Goal: Use online tool/utility: Utilize a website feature to perform a specific function

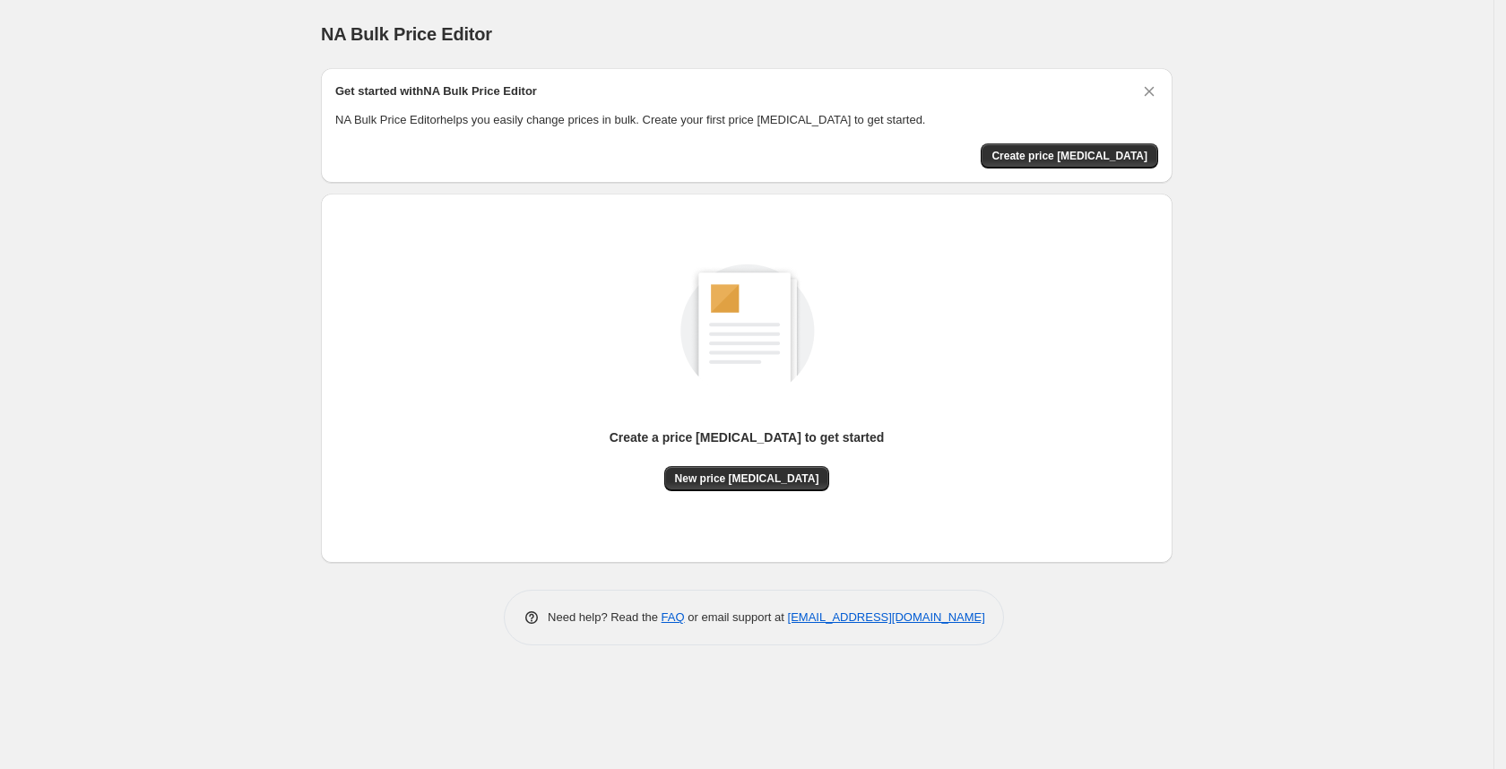
click at [740, 463] on div "Create a price [MEDICAL_DATA] to get started New price [MEDICAL_DATA]" at bounding box center [747, 459] width 275 height 63
click at [710, 472] on span "New price change job" at bounding box center [747, 479] width 144 height 14
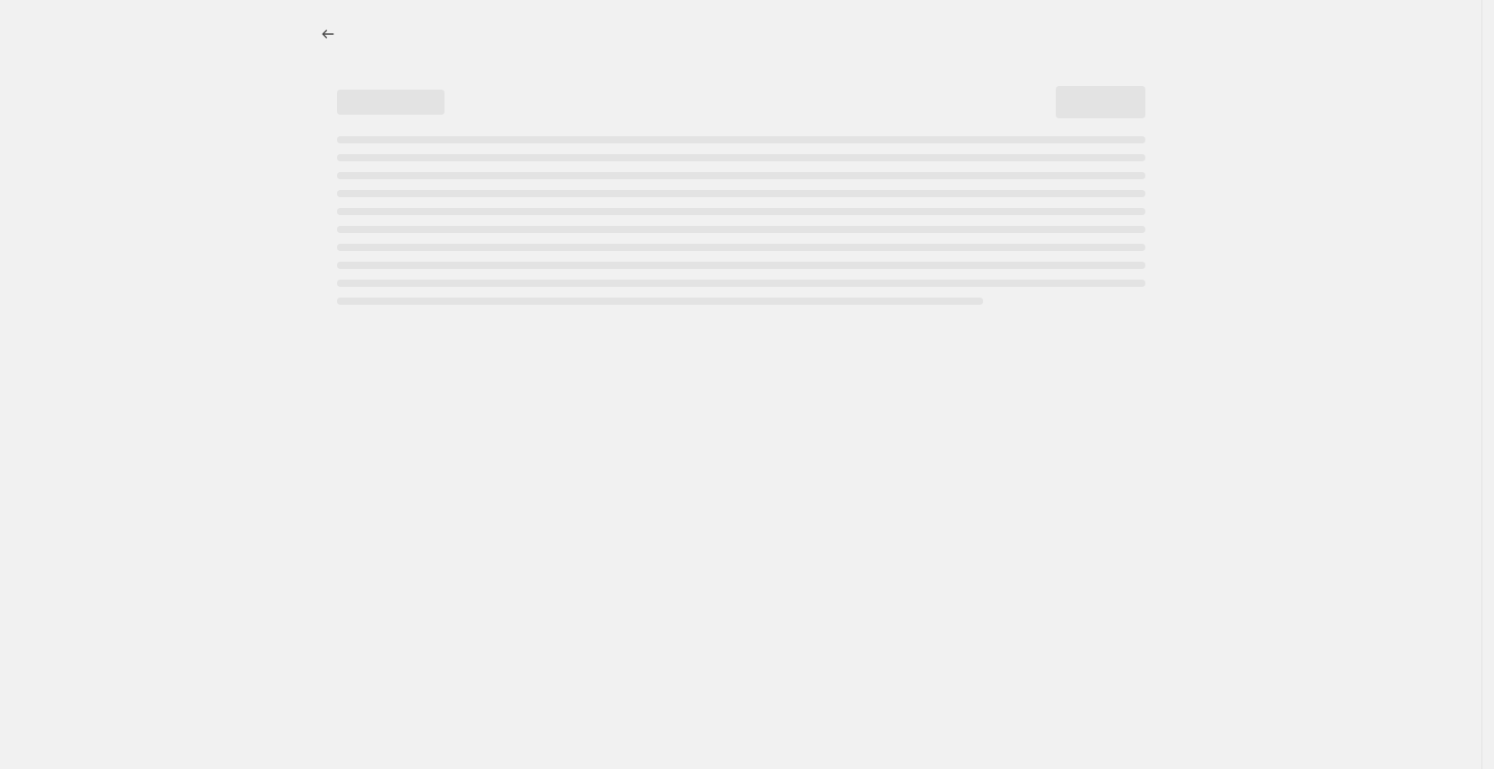
select select "percentage"
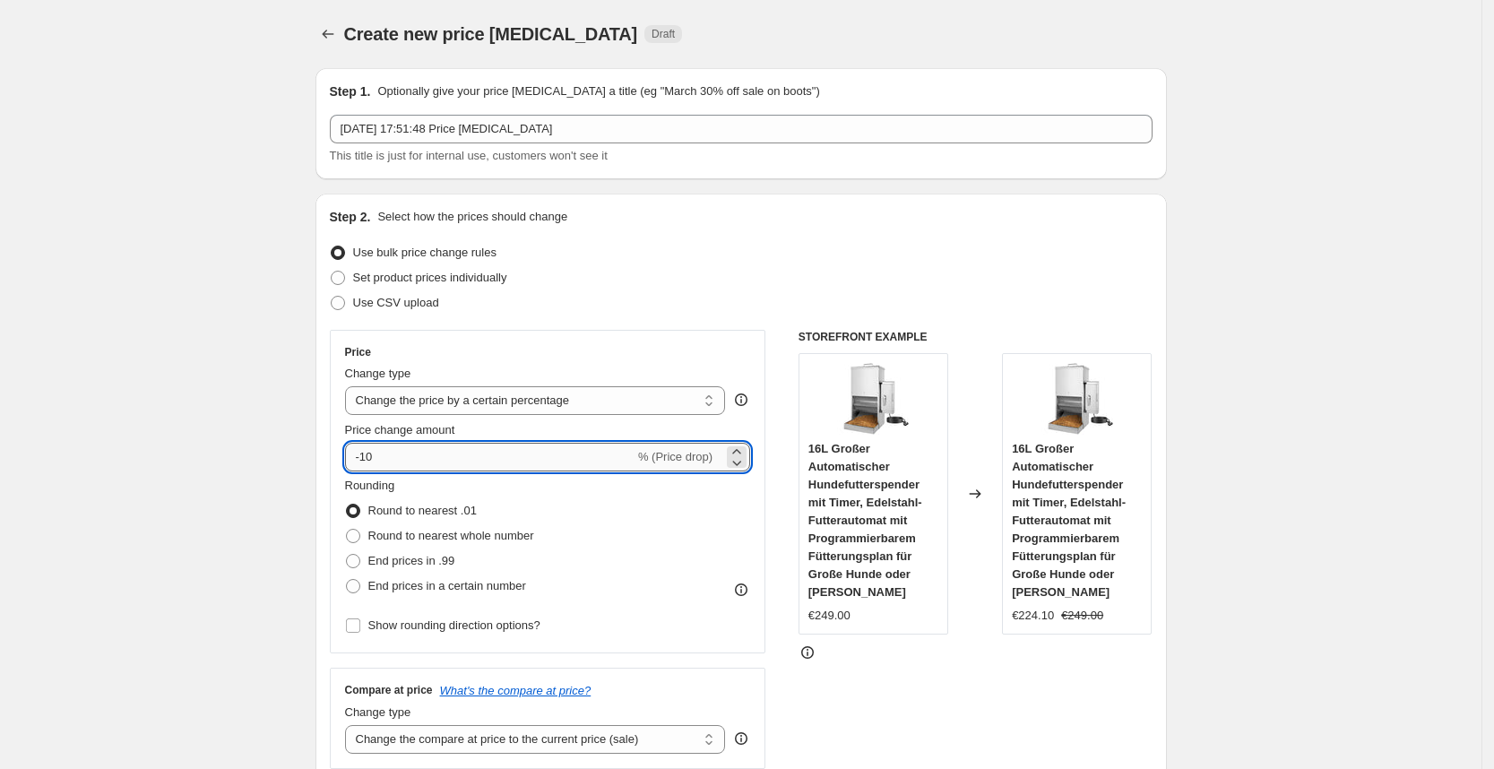
click at [428, 451] on input "-10" at bounding box center [490, 457] width 290 height 29
type input "-1"
type input "-25"
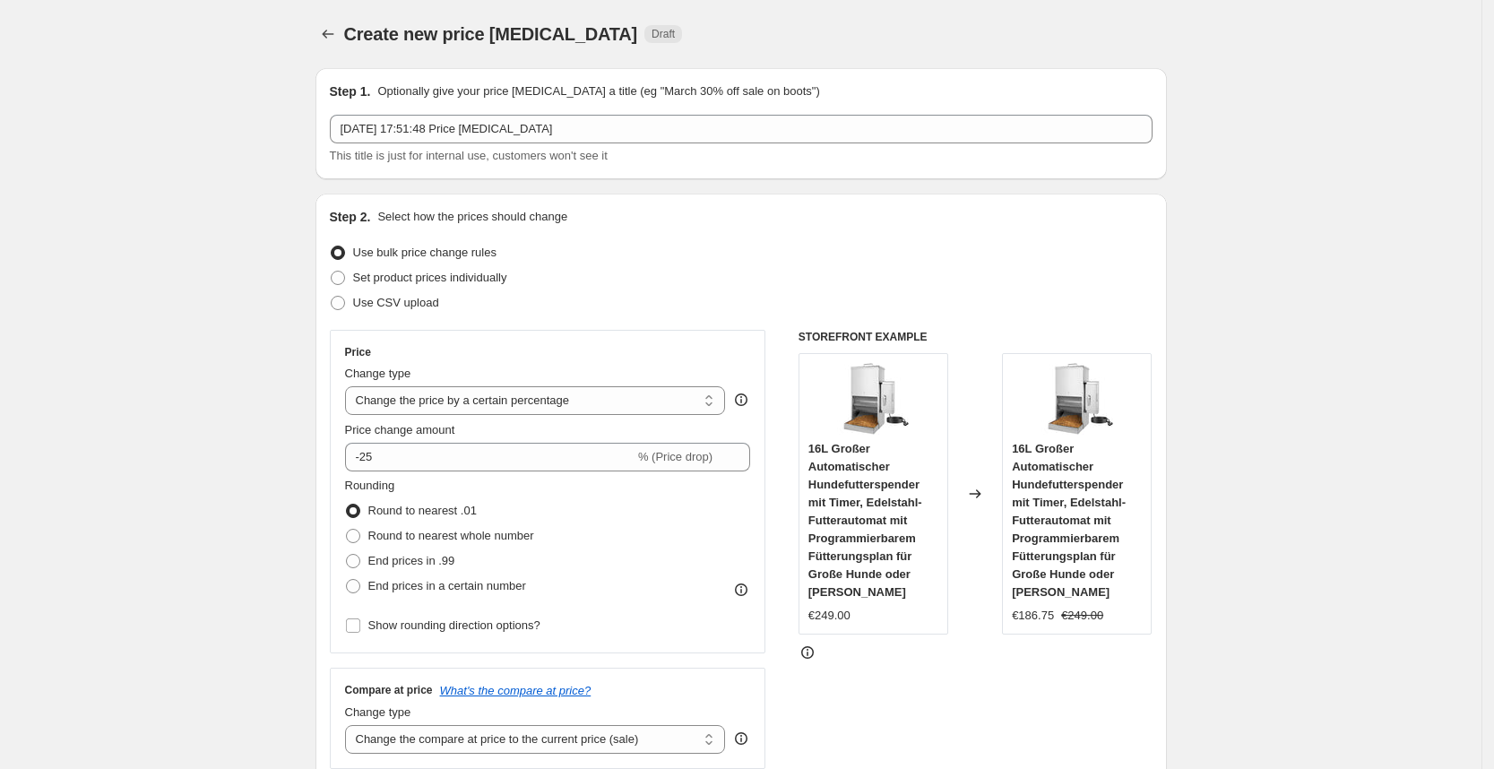
click at [621, 331] on div "Price Change type Change the price to a certain amount Change the price by a ce…" at bounding box center [548, 492] width 437 height 324
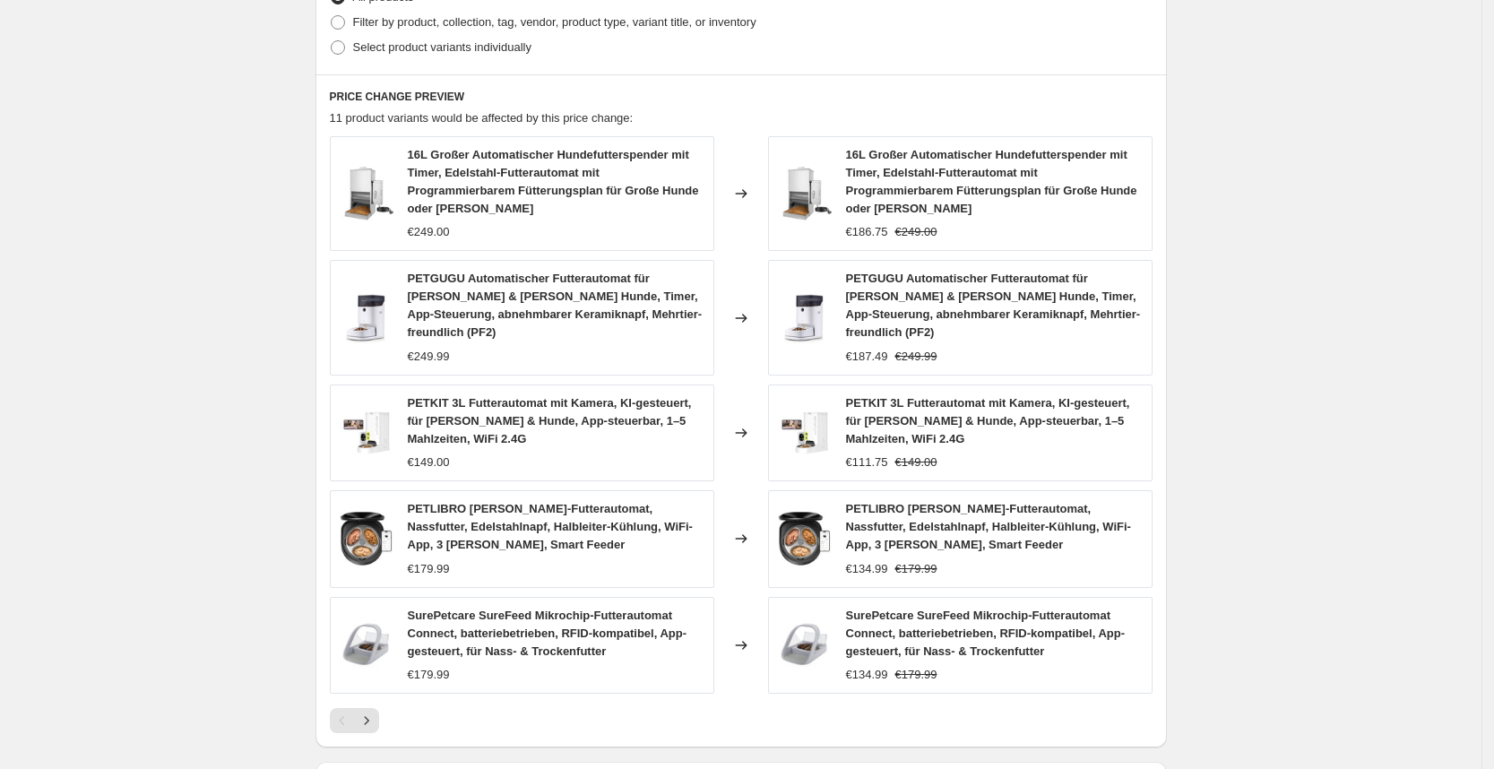
scroll to position [1160, 0]
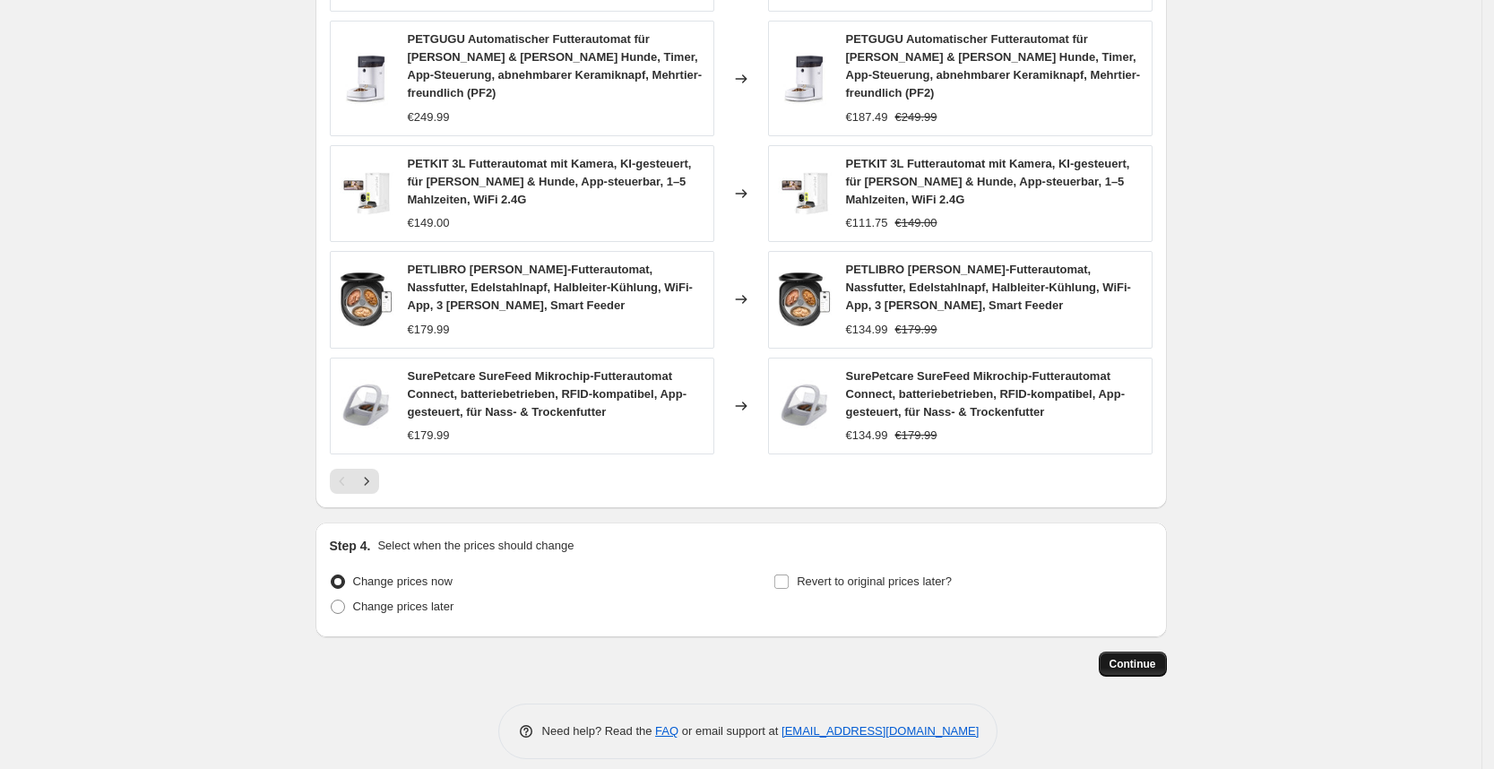
click at [1140, 658] on button "Continue" at bounding box center [1133, 664] width 68 height 25
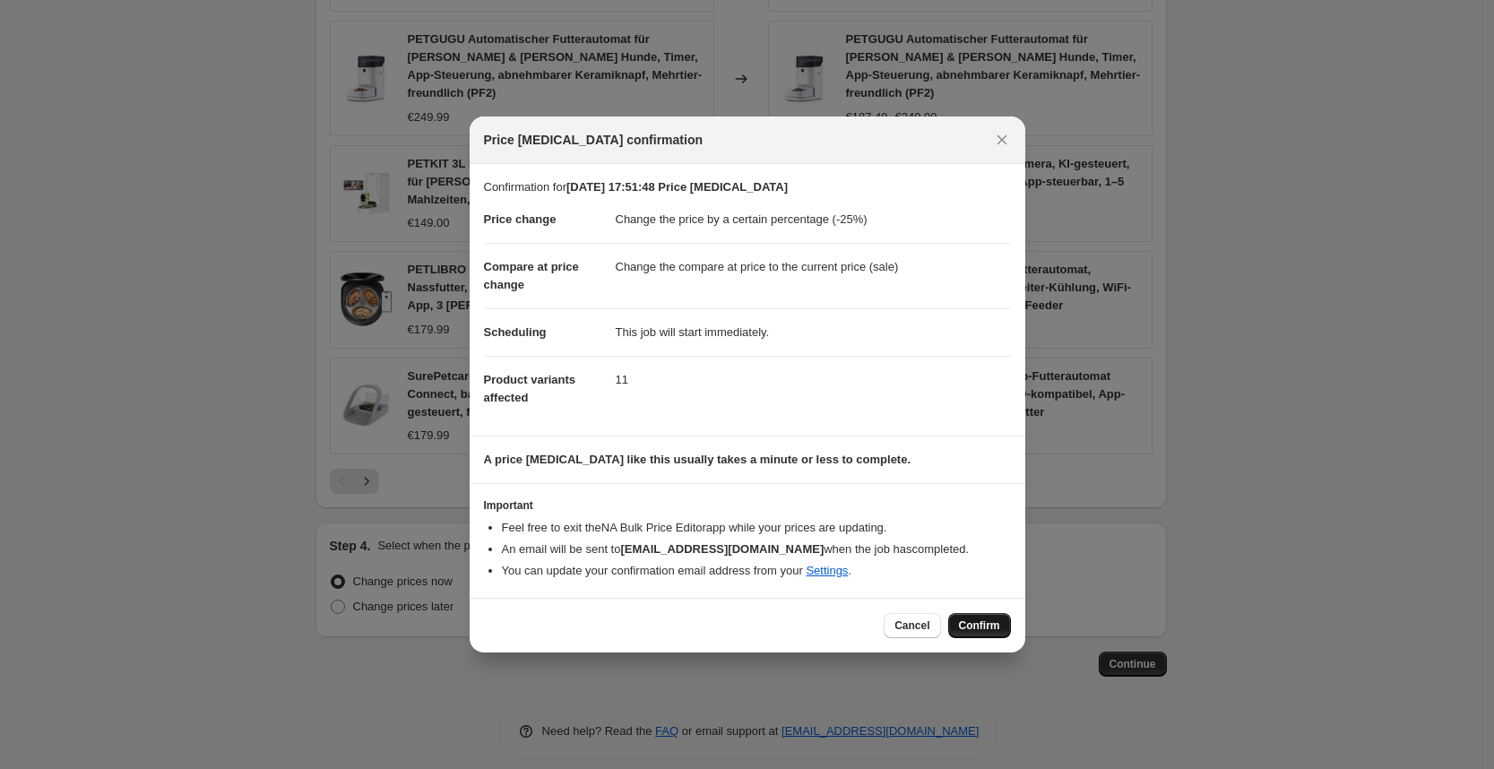
click at [986, 636] on button "Confirm" at bounding box center [979, 625] width 63 height 25
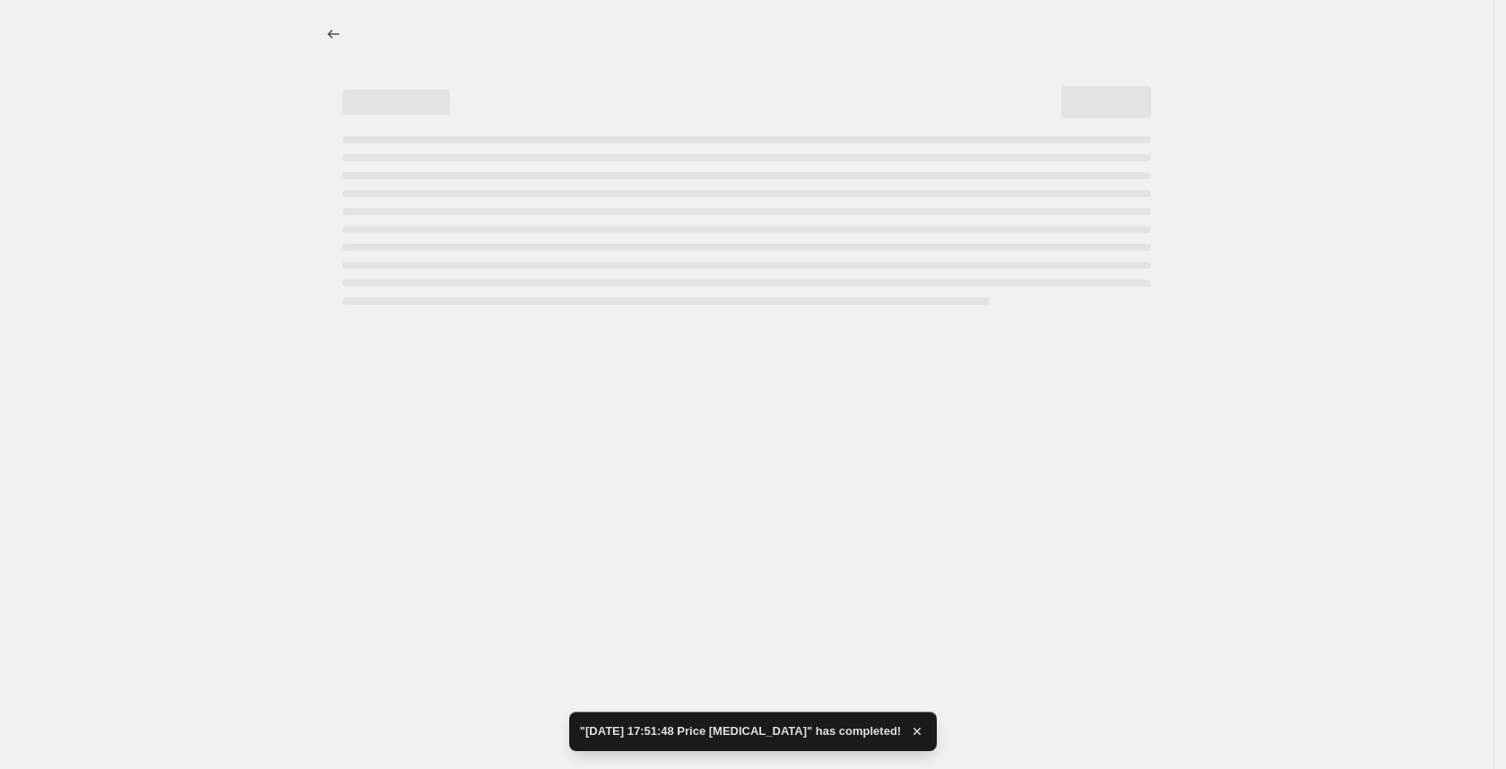
select select "percentage"
